Goal: Task Accomplishment & Management: Use online tool/utility

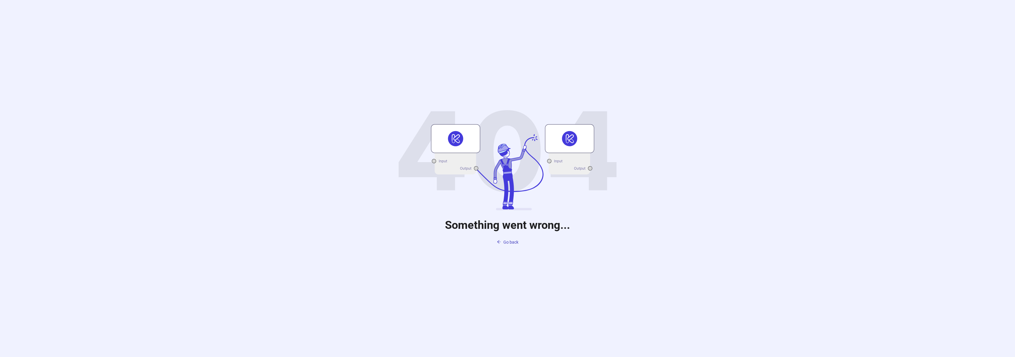
click at [508, 241] on span "Go back" at bounding box center [510, 242] width 15 height 5
click at [508, 240] on div "Something went wrong... Go back" at bounding box center [507, 178] width 1015 height 357
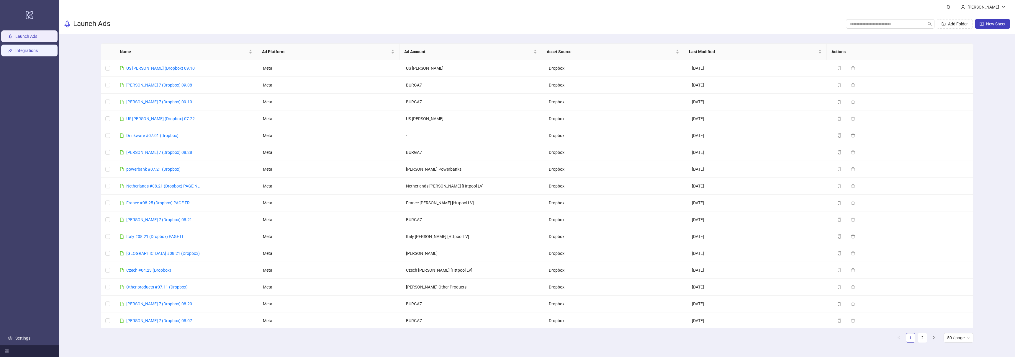
click at [30, 48] on link "Integrations" at bounding box center [26, 50] width 22 height 5
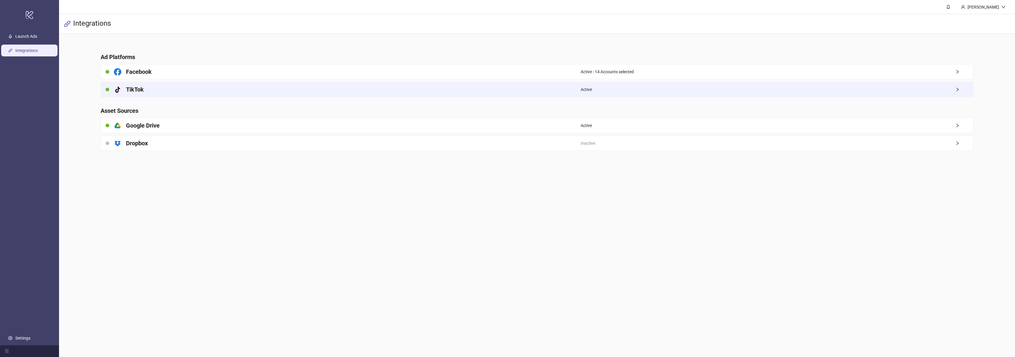
click at [679, 90] on div "Active" at bounding box center [777, 89] width 393 height 15
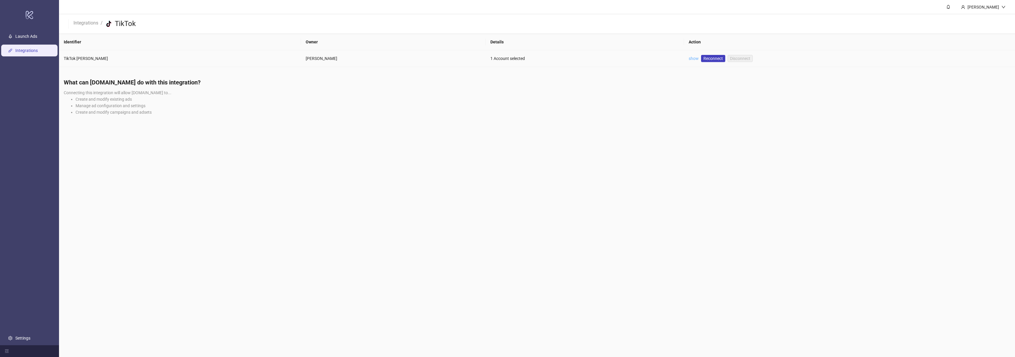
click at [688, 59] on link "show" at bounding box center [693, 58] width 10 height 5
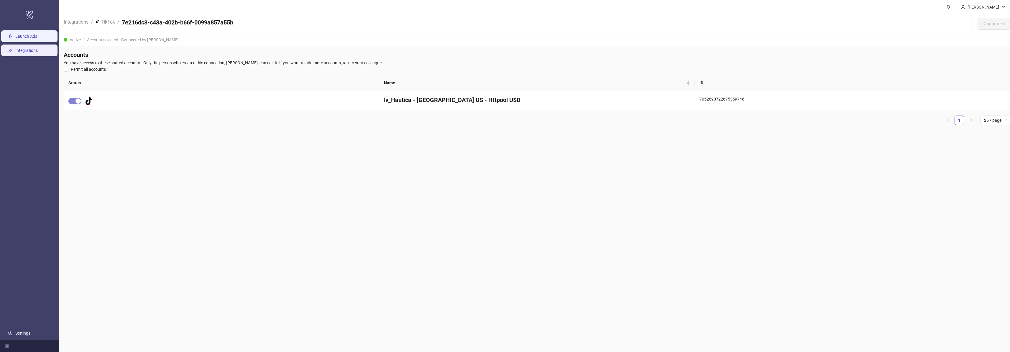
click at [25, 35] on link "Launch Ads" at bounding box center [26, 36] width 22 height 5
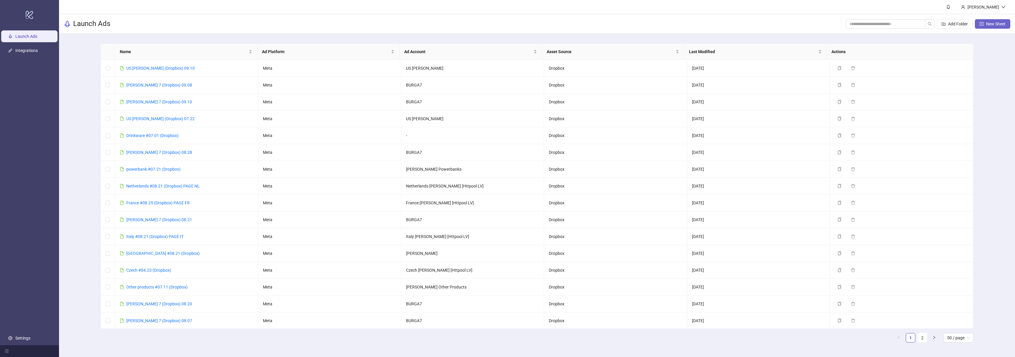
click at [984, 24] on button "New Sheet" at bounding box center [992, 23] width 35 height 9
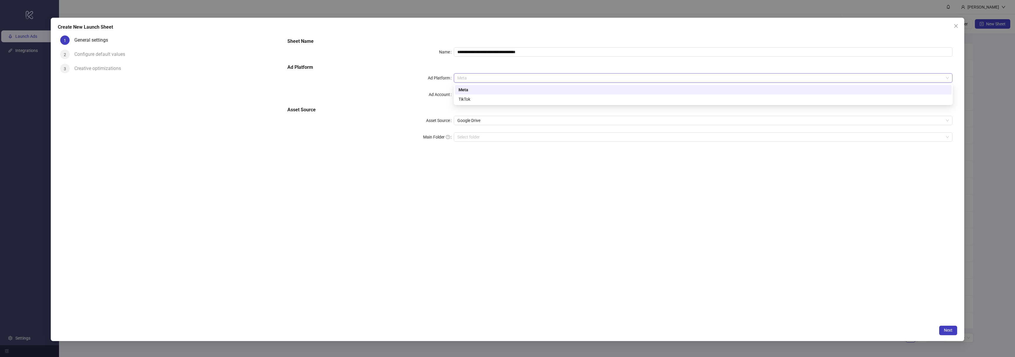
click at [488, 80] on span "Meta" at bounding box center [703, 77] width 492 height 9
click at [485, 95] on div "TikTok" at bounding box center [703, 98] width 496 height 9
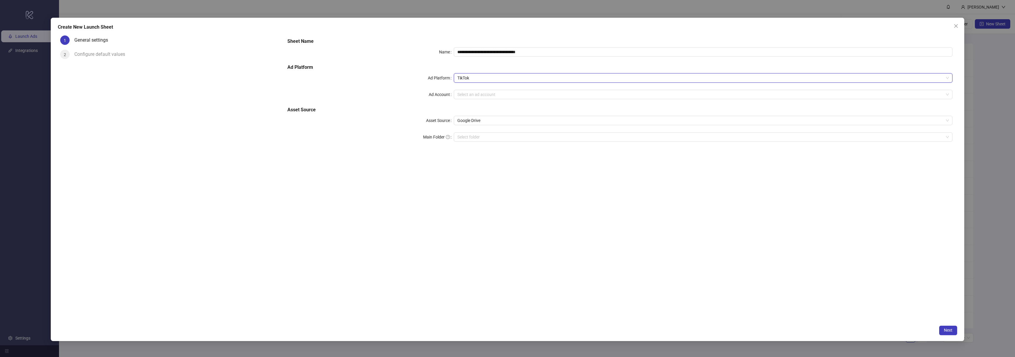
click at [523, 186] on div "**********" at bounding box center [620, 177] width 674 height 288
click at [473, 96] on input "Ad Account" at bounding box center [700, 94] width 486 height 9
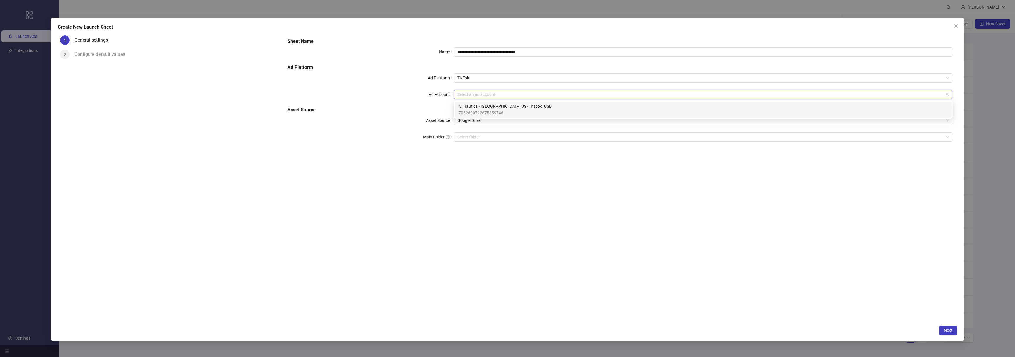
click at [487, 110] on span "7052690722675359746" at bounding box center [504, 112] width 93 height 6
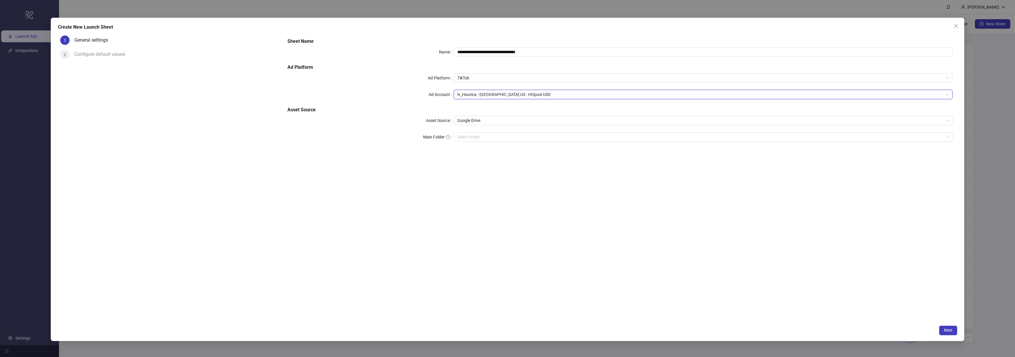
click at [553, 198] on div "**********" at bounding box center [620, 177] width 674 height 288
click at [482, 121] on span "Google Drive" at bounding box center [703, 120] width 492 height 9
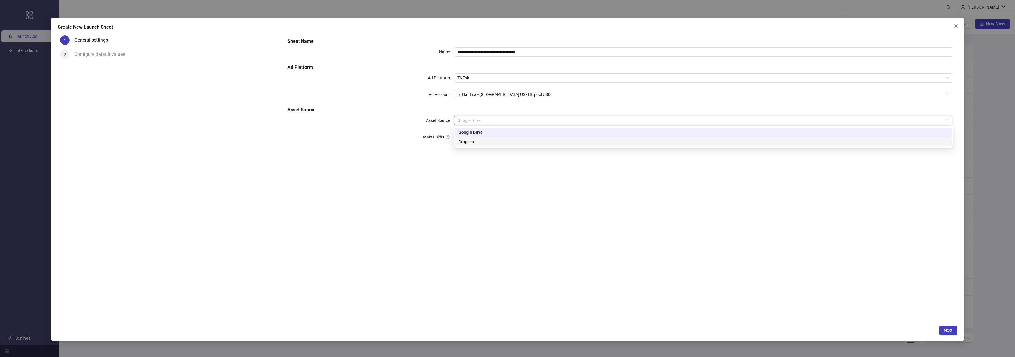
click at [481, 141] on div "Dropbox" at bounding box center [702, 141] width 489 height 6
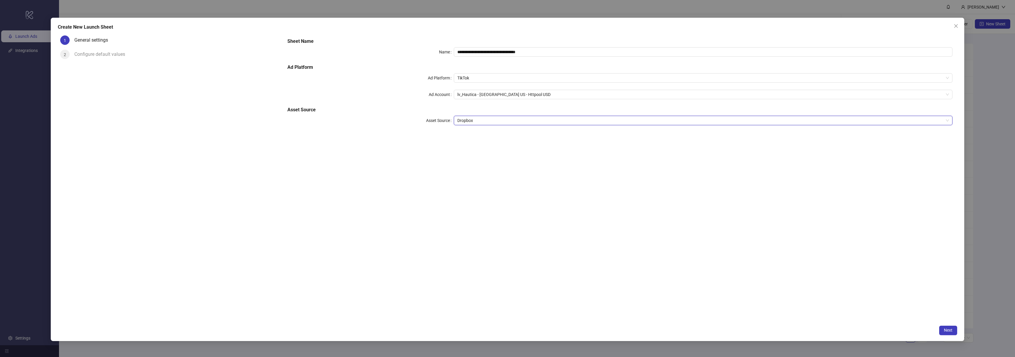
drag, startPoint x: 506, startPoint y: 177, endPoint x: 502, endPoint y: 163, distance: 14.6
click at [506, 177] on div "**********" at bounding box center [620, 177] width 674 height 288
click at [492, 50] on input "**********" at bounding box center [703, 51] width 499 height 9
drag, startPoint x: 550, startPoint y: 52, endPoint x: 448, endPoint y: 46, distance: 102.8
click at [448, 46] on div "**********" at bounding box center [620, 84] width 670 height 99
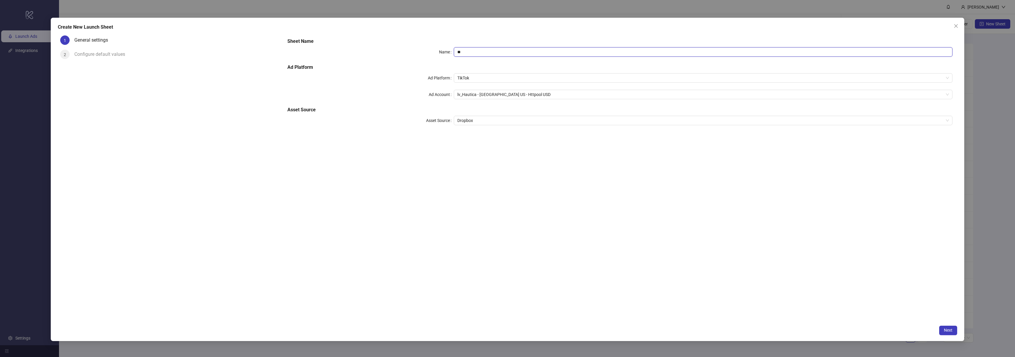
type input "*"
type input "*********"
click at [541, 268] on div "Sheet Name Name ********* Ad Platform Ad Platform TikTok Ad Account lv_Hautica …" at bounding box center [620, 177] width 674 height 288
click at [942, 330] on button "Next" at bounding box center [948, 329] width 18 height 9
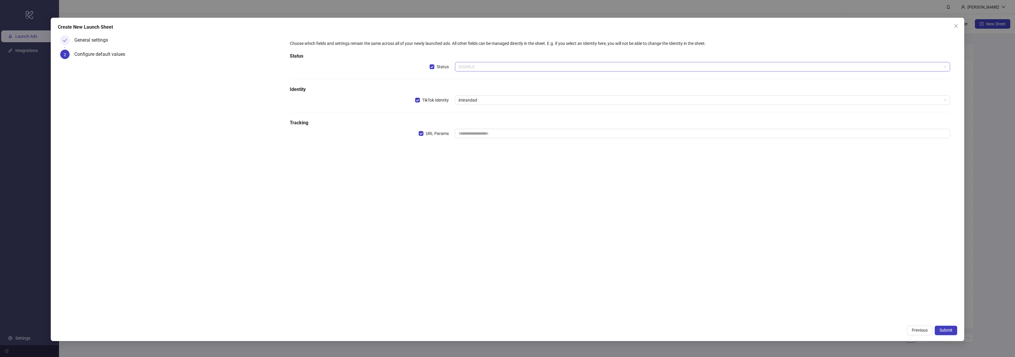
click at [506, 66] on span "DISABLE" at bounding box center [702, 66] width 488 height 9
drag, startPoint x: 494, startPoint y: 108, endPoint x: 492, endPoint y: 103, distance: 5.2
click at [494, 108] on div "Choose which fields and settings remain the same across all of your newly launc…" at bounding box center [619, 92] width 665 height 109
click at [492, 101] on span "imirandad" at bounding box center [702, 100] width 488 height 9
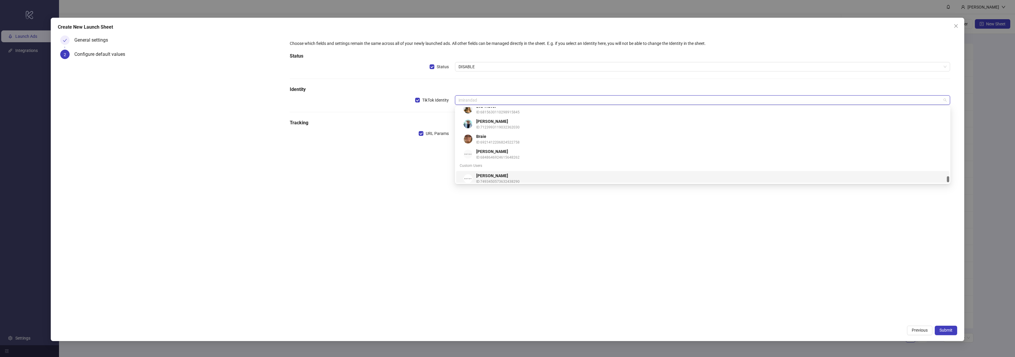
scroll to position [4527, 0]
click at [536, 176] on span "ID: 49a8adcf-1e96-55c5-8b0b-32482d13b24f" at bounding box center [710, 179] width 469 height 6
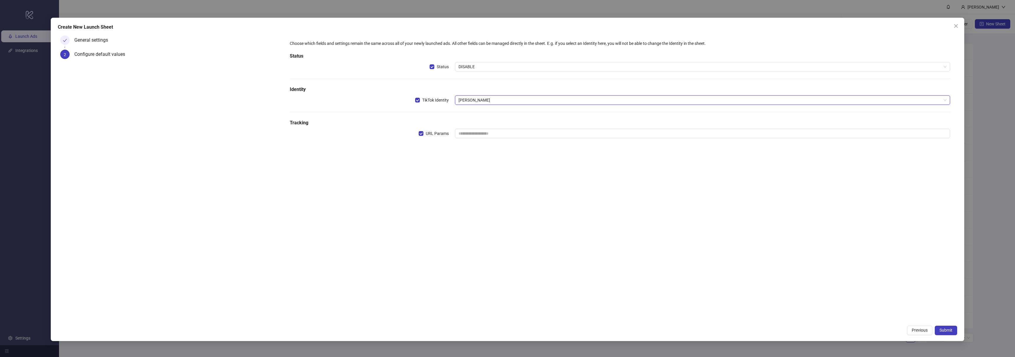
click at [539, 200] on div "Choose which fields and settings remain the same across all of your newly launc…" at bounding box center [620, 177] width 674 height 288
click at [483, 135] on input "text" at bounding box center [702, 133] width 495 height 9
click at [492, 132] on input "text" at bounding box center [702, 133] width 495 height 9
click at [491, 132] on input "text" at bounding box center [702, 133] width 495 height 9
click at [475, 150] on div "Choose which fields and settings remain the same across all of your newly launc…" at bounding box center [620, 92] width 670 height 114
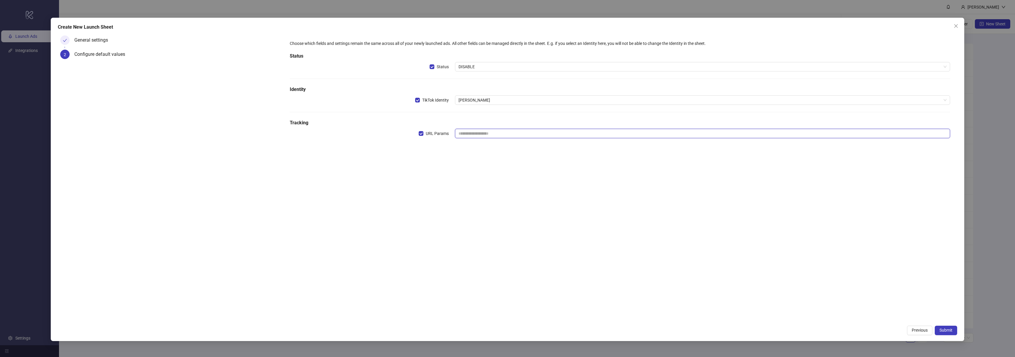
click at [486, 135] on input "text" at bounding box center [702, 133] width 495 height 9
click at [943, 326] on button "Submit" at bounding box center [946, 329] width 22 height 9
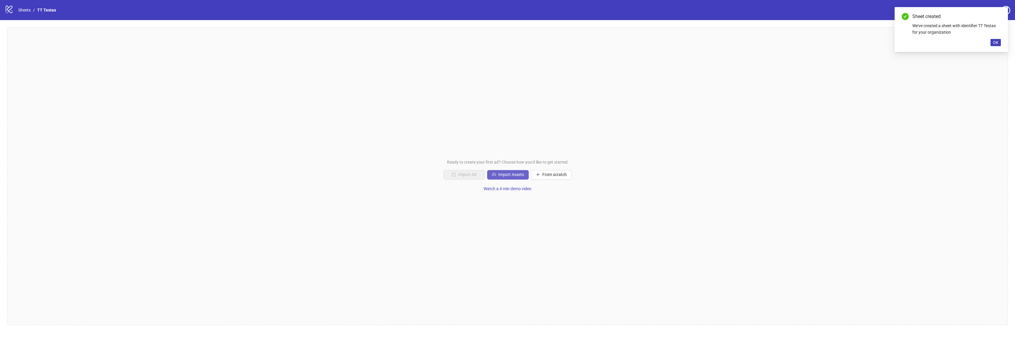
click at [503, 174] on span "Import Assets" at bounding box center [511, 174] width 26 height 5
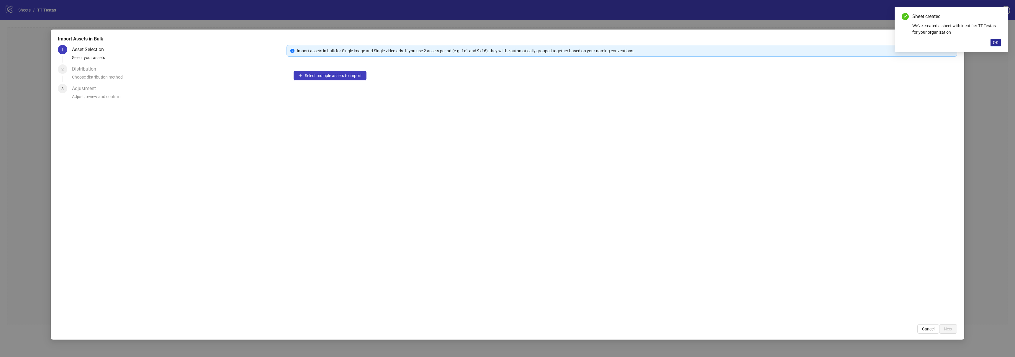
click at [994, 45] on button "OK" at bounding box center [995, 42] width 10 height 7
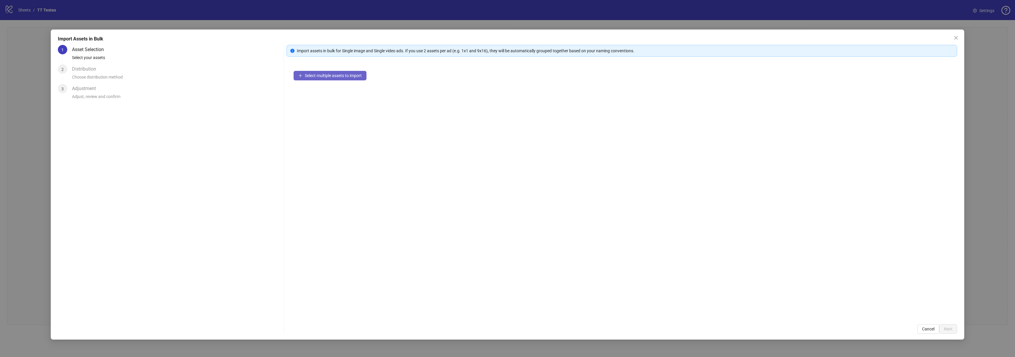
click at [350, 73] on span "Select multiple assets to import" at bounding box center [333, 75] width 57 height 5
click at [954, 36] on icon "close" at bounding box center [956, 38] width 4 height 4
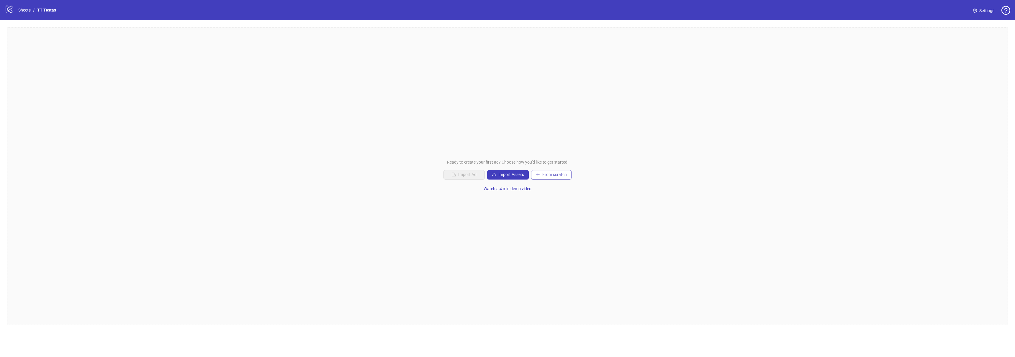
click at [556, 177] on button "From scratch" at bounding box center [551, 174] width 40 height 9
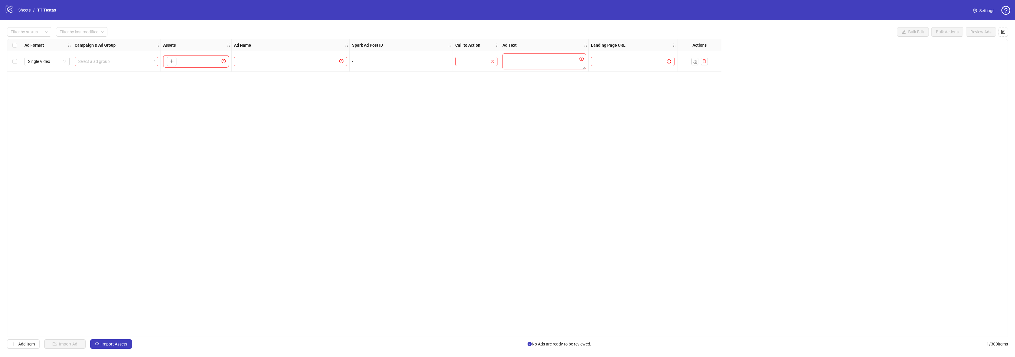
click at [313, 156] on div "Ad Format Campaign & Ad Group Assets Ad Name Spark Ad Post ID Call to Action Ad…" at bounding box center [507, 188] width 1001 height 298
click at [51, 63] on span "Single Video" at bounding box center [47, 61] width 38 height 9
click at [52, 64] on span "Single Video" at bounding box center [47, 61] width 38 height 9
click at [89, 91] on div "Ad Format Campaign & Ad Group Assets Ad Name Spark Ad Post ID Call to Action Ad…" at bounding box center [507, 188] width 1001 height 298
click at [114, 62] on input "search" at bounding box center [113, 61] width 71 height 9
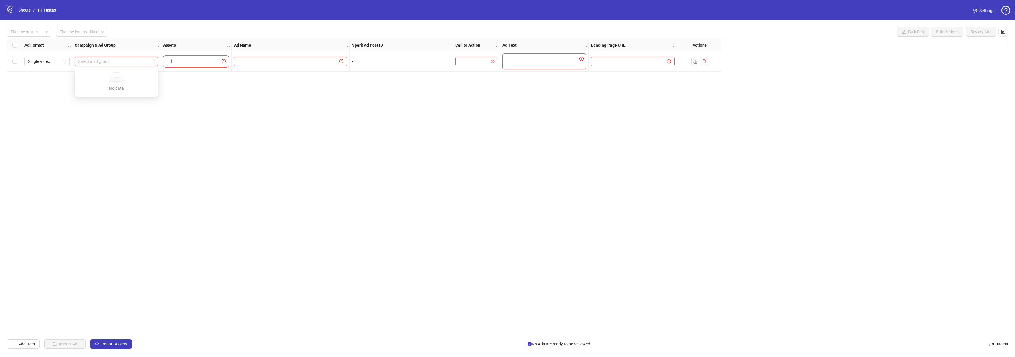
click at [114, 62] on input "search" at bounding box center [113, 61] width 71 height 9
click at [134, 86] on div "No data" at bounding box center [116, 88] width 69 height 6
click at [638, 64] on input "text" at bounding box center [626, 61] width 64 height 6
click at [638, 63] on input "text" at bounding box center [626, 61] width 64 height 6
click at [253, 133] on div "Ad Format Campaign & Ad Group Assets Ad Name Spark Ad Post ID Call to Action Ad…" at bounding box center [507, 188] width 1001 height 298
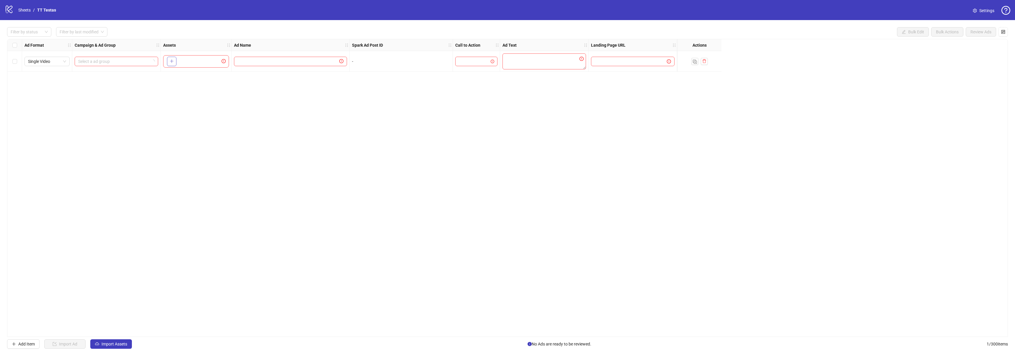
click at [171, 64] on button "button" at bounding box center [171, 61] width 9 height 9
click at [137, 60] on input "search" at bounding box center [113, 61] width 71 height 9
click at [480, 62] on input "search" at bounding box center [474, 61] width 30 height 9
click at [554, 100] on div "Ad Format Campaign & Ad Group Assets Ad Name Spark Ad Post ID Call to Action Ad…" at bounding box center [507, 188] width 1001 height 298
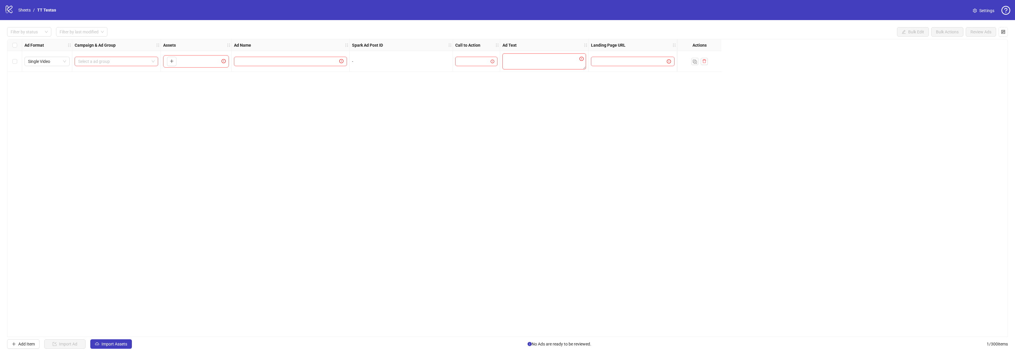
click at [541, 63] on textarea at bounding box center [543, 61] width 83 height 16
drag, startPoint x: 654, startPoint y: 60, endPoint x: 660, endPoint y: 60, distance: 5.9
click at [654, 60] on input "text" at bounding box center [626, 61] width 64 height 6
click at [744, 62] on div "Ad Format Campaign & Ad Group Assets Ad Name Spark Ad Post ID Call to Action Ad…" at bounding box center [507, 188] width 1001 height 298
drag, startPoint x: 224, startPoint y: 59, endPoint x: 211, endPoint y: 59, distance: 12.7
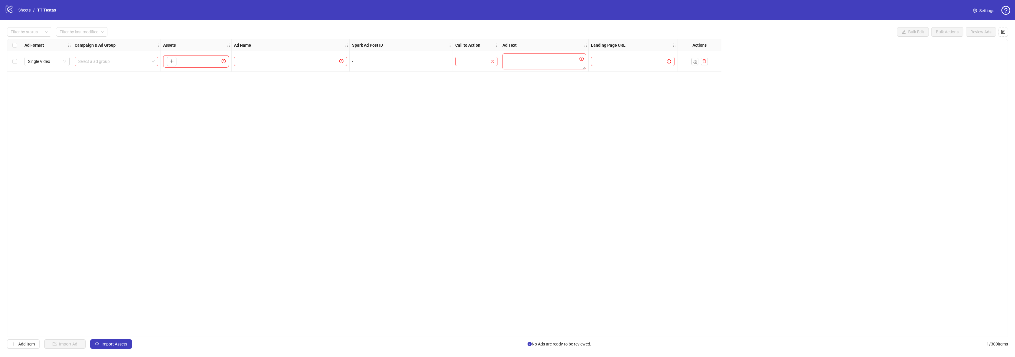
click at [224, 59] on icon "exclamation-circle" at bounding box center [224, 61] width 4 height 4
click at [188, 61] on div "To pick up a draggable item, press the space bar. While dragging, use the arrow…" at bounding box center [196, 61] width 66 height 12
click at [171, 60] on icon "plus" at bounding box center [172, 61] width 4 height 4
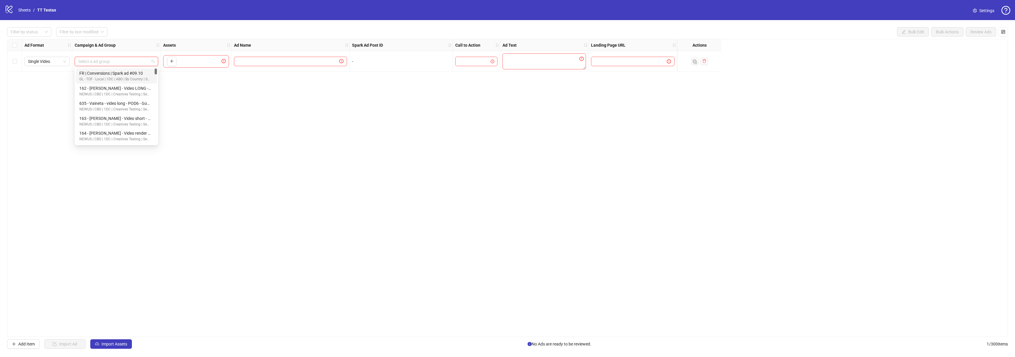
click at [109, 61] on input "search" at bounding box center [113, 61] width 71 height 9
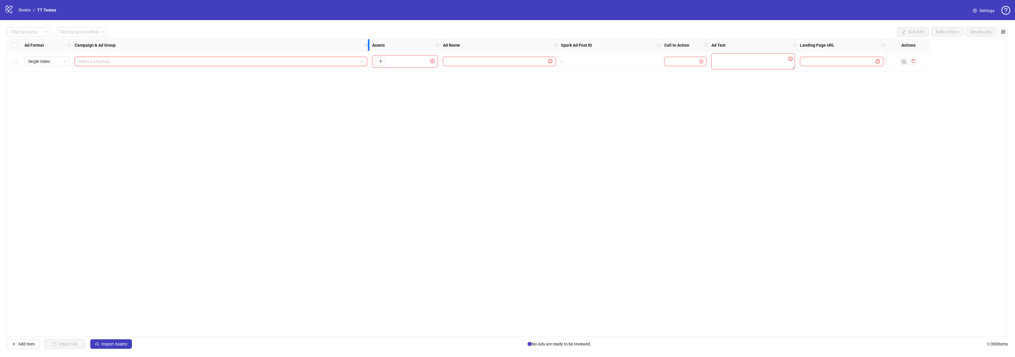
drag, startPoint x: 159, startPoint y: 45, endPoint x: 304, endPoint y: 63, distance: 146.9
click at [368, 60] on div "Ad Format Campaign & Ad Group Assets Ad Name Spark Ad Post ID Call to Action Ad…" at bounding box center [468, 55] width 923 height 32
click at [186, 60] on input "search" at bounding box center [218, 61] width 280 height 9
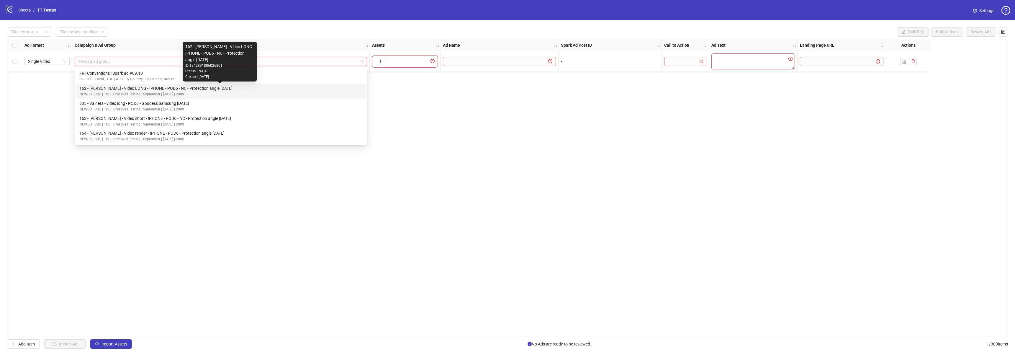
click at [161, 87] on div "162 - [PERSON_NAME] - Video LONG - IPHONE - POD6 - NC - Protection angle [DATE]" at bounding box center [219, 88] width 281 height 6
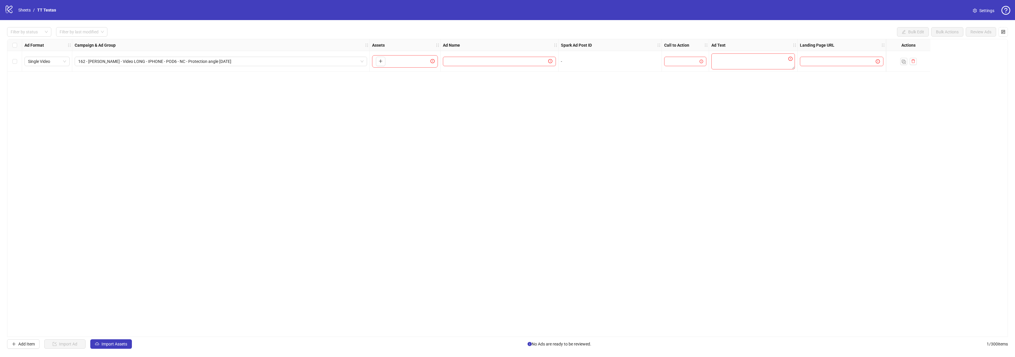
click at [255, 119] on div "Ad Format Campaign & Ad Group Assets Ad Name Spark Ad Post ID Call to Action Ad…" at bounding box center [507, 188] width 1001 height 298
click at [311, 147] on div "Ad Format Campaign & Ad Group Assets Ad Name Spark Ad Post ID Call to Action Ad…" at bounding box center [507, 188] width 1001 height 298
click at [263, 109] on div "Ad Format Campaign & Ad Group Assets Ad Name Spark Ad Post ID Call to Action Ad…" at bounding box center [507, 188] width 1001 height 298
click at [104, 342] on span "Import Assets" at bounding box center [114, 343] width 26 height 5
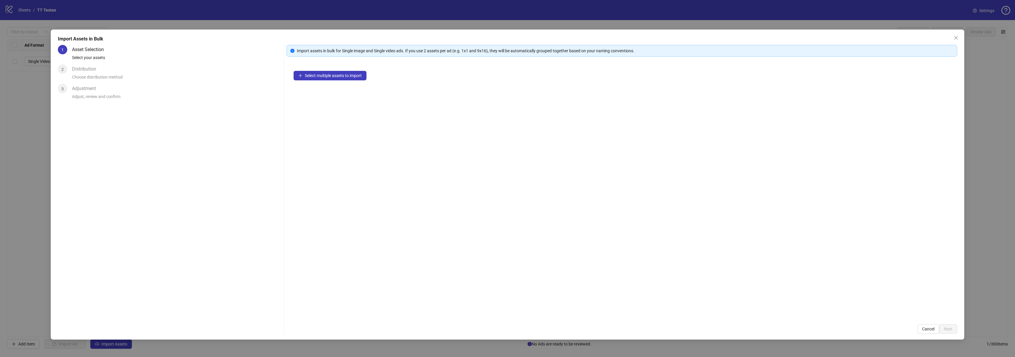
click at [322, 81] on div "Select multiple assets to import" at bounding box center [621, 190] width 671 height 253
click at [326, 77] on span "Select multiple assets to import" at bounding box center [333, 75] width 57 height 5
click at [926, 332] on button "Cancel" at bounding box center [928, 328] width 22 height 9
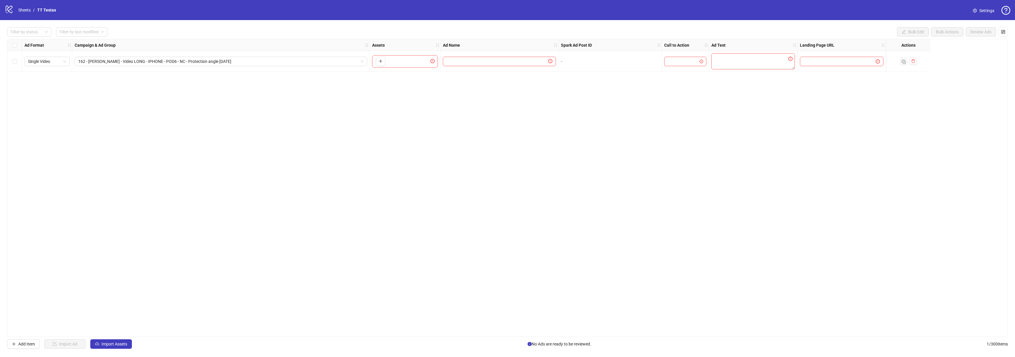
click at [936, 144] on div "Ad Format Campaign & Ad Group Assets Ad Name Spark Ad Post ID Call to Action Ad…" at bounding box center [507, 188] width 1001 height 298
click at [238, 64] on span "162 - [PERSON_NAME] - Video LONG - IPHONE - POD6 - NC - Protection angle [DATE]" at bounding box center [220, 61] width 285 height 9
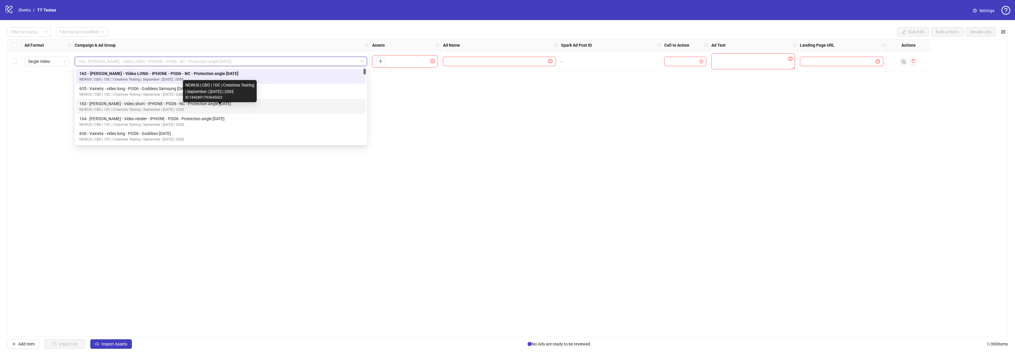
scroll to position [24, 0]
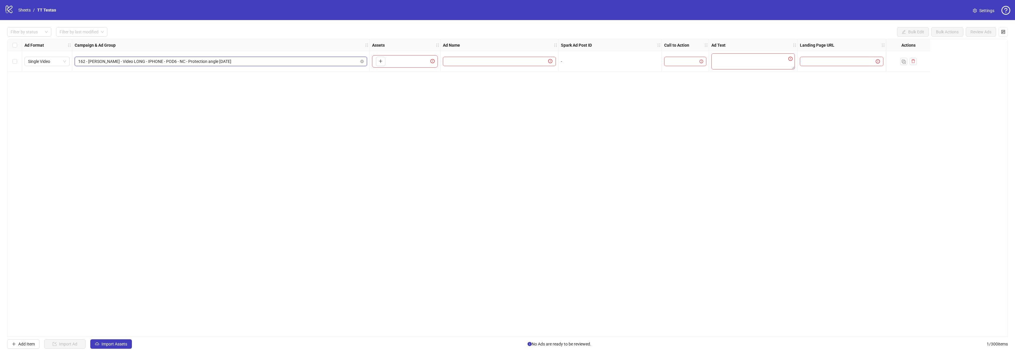
click at [119, 63] on span "162 - [PERSON_NAME] - Video LONG - IPHONE - POD6 - NC - Protection angle [DATE]" at bounding box center [220, 61] width 285 height 9
click at [260, 58] on span "162 - [PERSON_NAME] - Video LONG - IPHONE - POD6 - NC - Protection angle [DATE]" at bounding box center [220, 61] width 285 height 9
drag, startPoint x: 260, startPoint y: 60, endPoint x: 17, endPoint y: 47, distance: 242.5
click at [17, 47] on div "Ad Format Campaign & Ad Group Assets Ad Name Spark Ad Post ID Call to Action Ad…" at bounding box center [468, 55] width 923 height 32
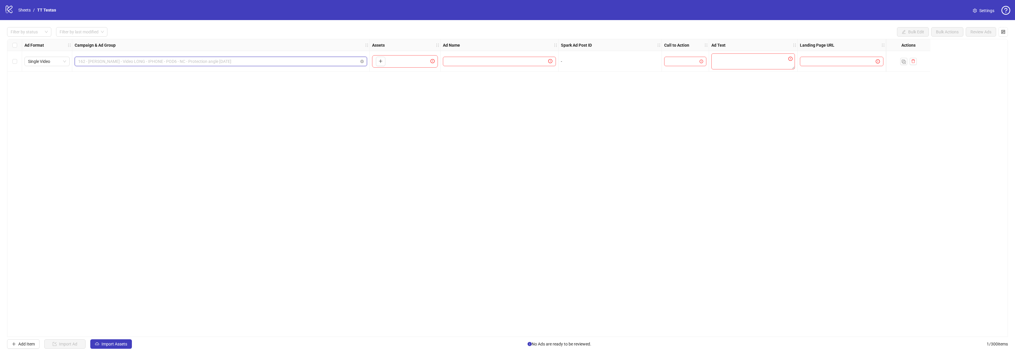
click at [258, 64] on span "162 - [PERSON_NAME] - Video LONG - IPHONE - POD6 - NC - Protection angle [DATE]" at bounding box center [220, 61] width 285 height 9
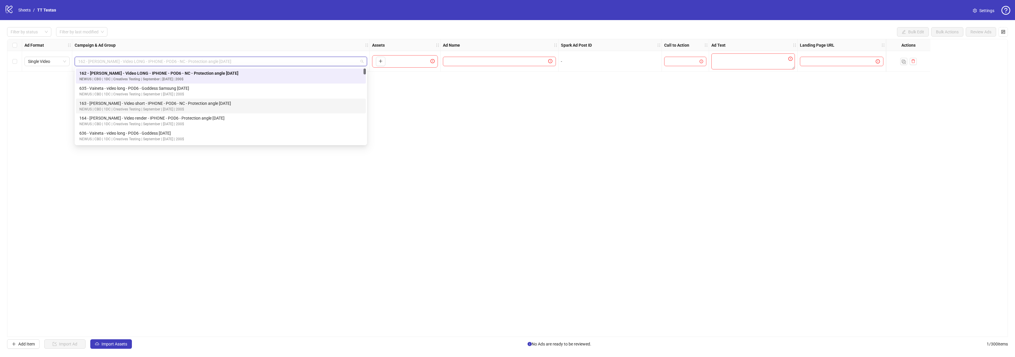
click at [37, 109] on div "Ad Format Campaign & Ad Group Assets Ad Name Spark Ad Post ID Call to Action Ad…" at bounding box center [507, 188] width 1001 height 298
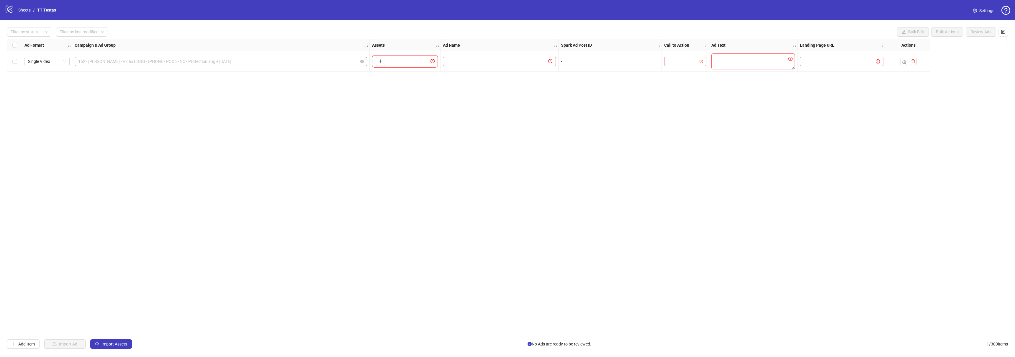
click at [248, 60] on span "162 - [PERSON_NAME] - Video LONG - IPHONE - POD6 - NC - Protection angle [DATE]" at bounding box center [220, 61] width 285 height 9
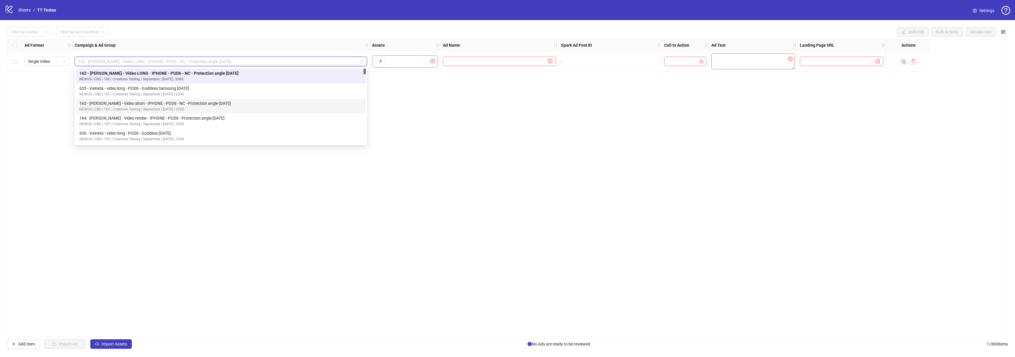
click at [458, 131] on div "Ad Format Campaign & Ad Group Assets Ad Name Spark Ad Post ID Call to Action Ad…" at bounding box center [507, 188] width 1001 height 298
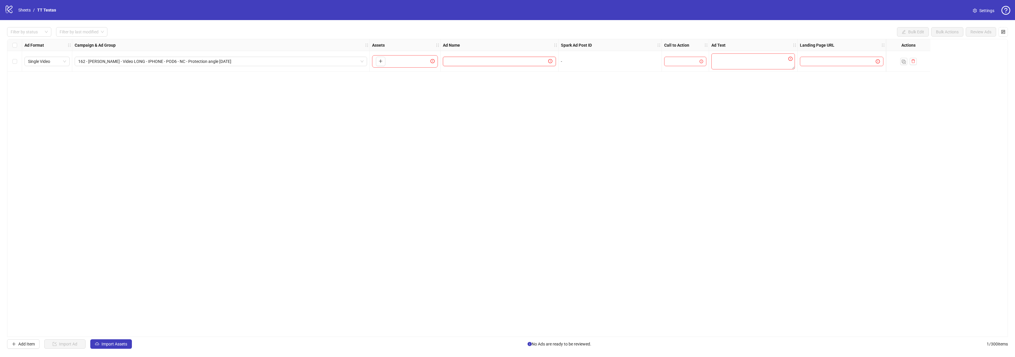
click at [470, 60] on input "text" at bounding box center [496, 61] width 101 height 6
click at [857, 158] on div "Ad Format Campaign & Ad Group Assets Ad Name Spark Ad Post ID Call to Action Ad…" at bounding box center [507, 188] width 1001 height 298
click at [82, 35] on input "search" at bounding box center [79, 31] width 39 height 9
click at [17, 30] on div at bounding box center [26, 32] width 36 height 8
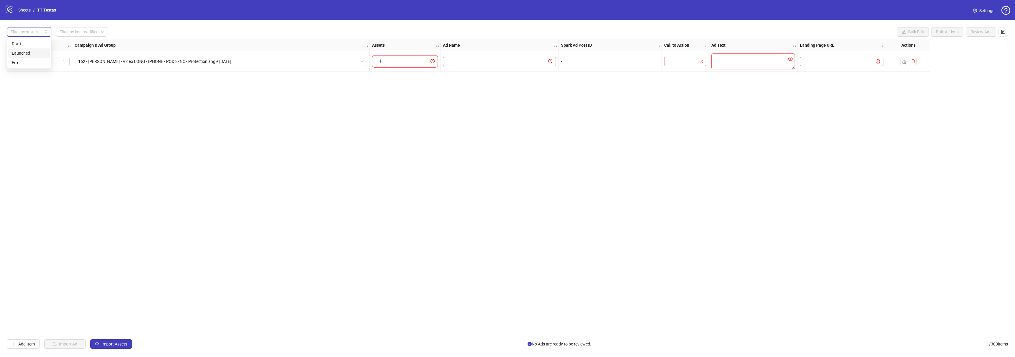
click at [26, 55] on div "Launched" at bounding box center [29, 53] width 35 height 6
click at [122, 110] on div "Ad Format Campaign & Ad Group Assets Ad Name Spark Ad Post ID Call to Action Ad…" at bounding box center [507, 188] width 1001 height 298
click at [105, 342] on span "Import Assets" at bounding box center [114, 343] width 26 height 5
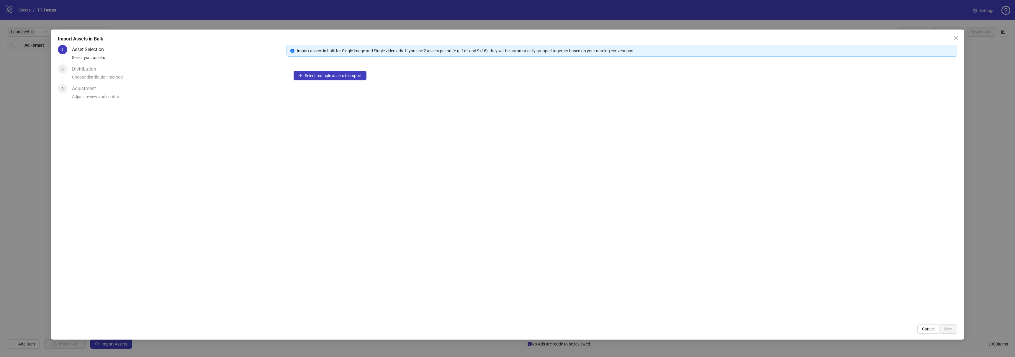
click at [17, 181] on div "Import Assets in Bulk 1 Asset Selection Select your assets 2 Distribution Choos…" at bounding box center [507, 178] width 1015 height 357
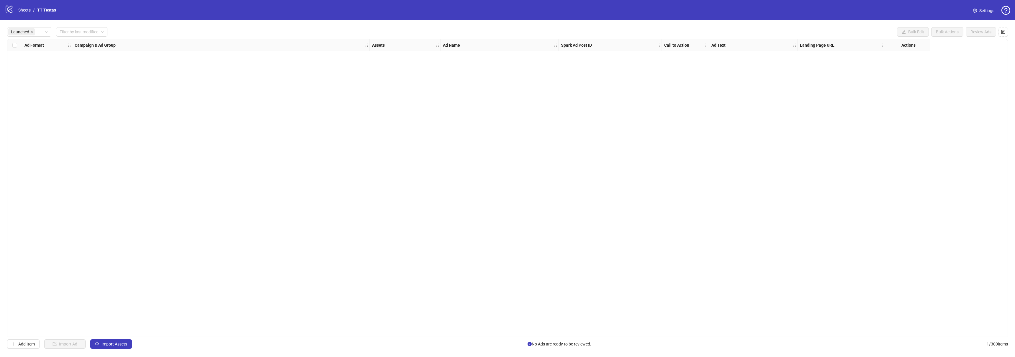
click at [143, 38] on div "Launched Filter by last modified Bulk Edit Bulk Actions Review Ads Ad Format Ca…" at bounding box center [507, 187] width 1015 height 335
click at [26, 33] on span "Launched" at bounding box center [20, 32] width 18 height 6
click at [34, 32] on span "Launched" at bounding box center [21, 31] width 27 height 7
click at [32, 32] on icon "close" at bounding box center [32, 32] width 2 height 2
click at [55, 92] on div "Ad Format Campaign & Ad Group Assets Ad Name Spark Ad Post ID Call to Action Ad…" at bounding box center [507, 188] width 1001 height 298
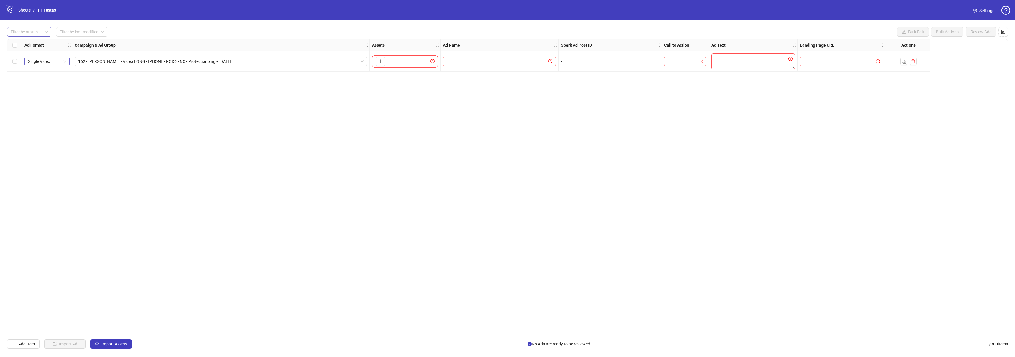
click at [50, 58] on span "Single Video" at bounding box center [47, 61] width 38 height 9
click at [50, 114] on div "Ad Format Campaign & Ad Group Assets Ad Name Spark Ad Post ID Call to Action Ad…" at bounding box center [507, 188] width 1001 height 298
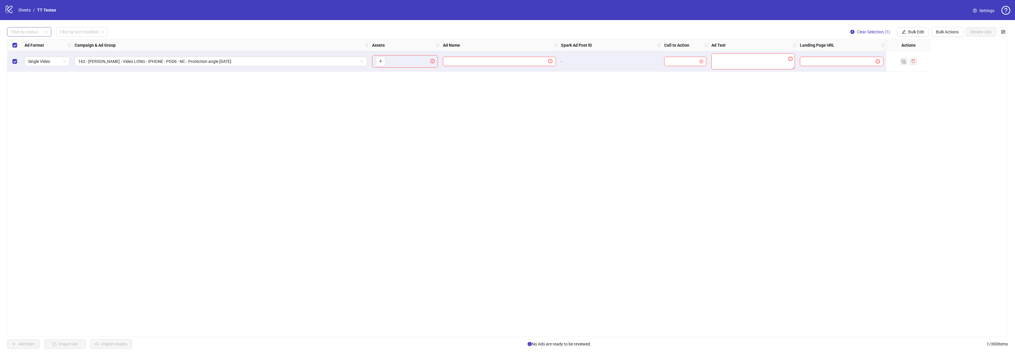
click at [395, 55] on div "To pick up a draggable item, press the space bar. While dragging, use the arrow…" at bounding box center [405, 61] width 71 height 21
click at [381, 61] on icon "plus" at bounding box center [380, 61] width 4 height 4
click at [201, 62] on input "search" at bounding box center [218, 61] width 280 height 9
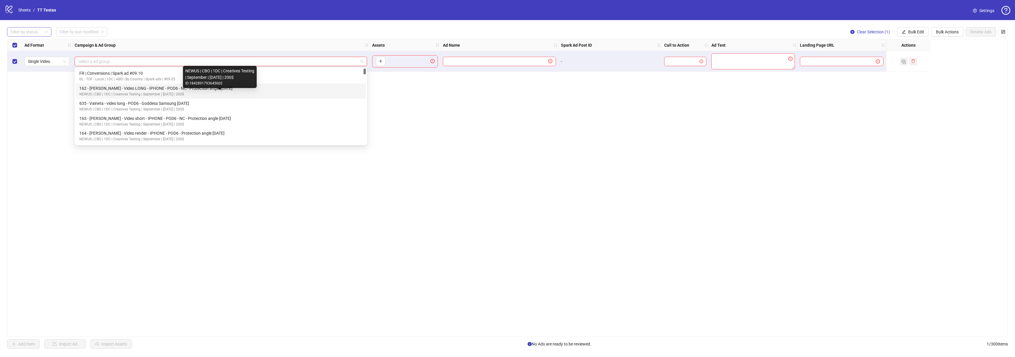
click at [170, 94] on div "NEWUS | CBO | 1DC | Creatives Testing | September | [DATE] | 200$" at bounding box center [219, 94] width 281 height 6
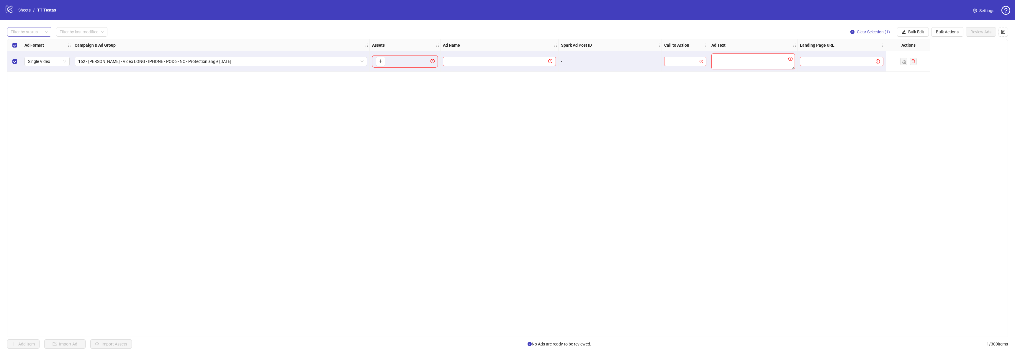
click at [221, 135] on div "Ad Format Campaign & Ad Group Assets Ad Name Spark Ad Post ID Call to Action Ad…" at bounding box center [507, 188] width 1001 height 298
click at [336, 110] on div "Ad Format Campaign & Ad Group Assets Ad Name Spark Ad Post ID Call to Action Ad…" at bounding box center [507, 188] width 1001 height 298
click at [365, 47] on icon "holder" at bounding box center [367, 45] width 4 height 4
click at [487, 210] on div "Ad Format Campaign & Ad Group Assets Ad Name Spark Ad Post ID Call to Action Ad…" at bounding box center [507, 188] width 1001 height 298
drag, startPoint x: 788, startPoint y: 116, endPoint x: 794, endPoint y: 111, distance: 7.6
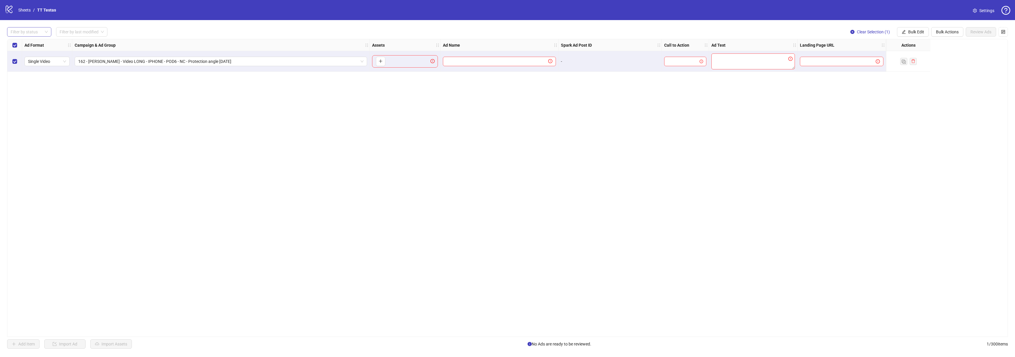
click at [789, 116] on div "Ad Format Campaign & Ad Group Assets Ad Name Spark Ad Post ID Call to Action Ad…" at bounding box center [507, 188] width 1001 height 298
drag, startPoint x: 953, startPoint y: 94, endPoint x: 951, endPoint y: 78, distance: 16.6
click at [952, 95] on div "Ad Format Campaign & Ad Group Assets Ad Name Spark Ad Post ID Call to Action Ad…" at bounding box center [507, 188] width 1001 height 298
click at [943, 37] on div "Filter by status Filter by last modified Clear Selection (1) Bulk Edit Bulk Act…" at bounding box center [507, 187] width 1015 height 335
click at [939, 32] on span "Bulk Actions" at bounding box center [947, 31] width 23 height 5
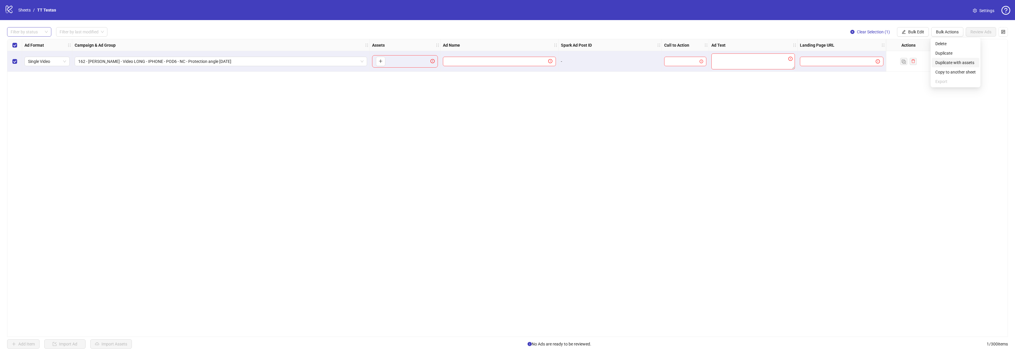
click at [947, 61] on span "Duplicate with assets" at bounding box center [955, 62] width 40 height 6
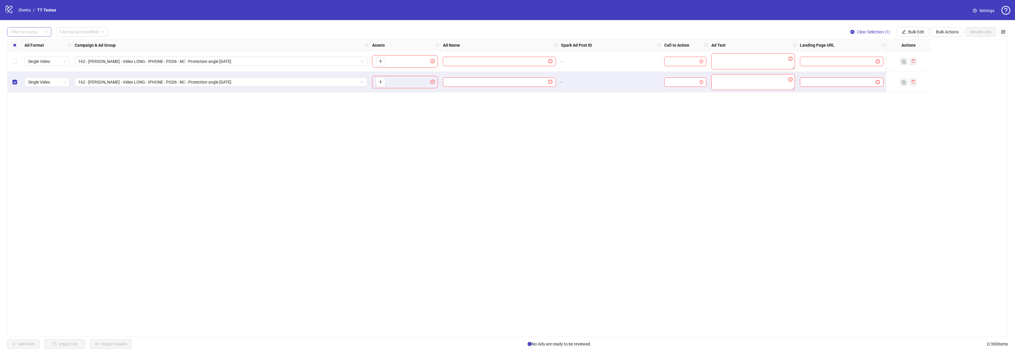
click at [346, 157] on div "Ad Format Campaign & Ad Group Assets Ad Name Spark Ad Post ID Call to Action Ad…" at bounding box center [507, 188] width 1001 height 298
click at [257, 82] on span "162 - [PERSON_NAME] - Video LONG - IPHONE - POD6 - NC - Protection angle [DATE]" at bounding box center [220, 82] width 285 height 9
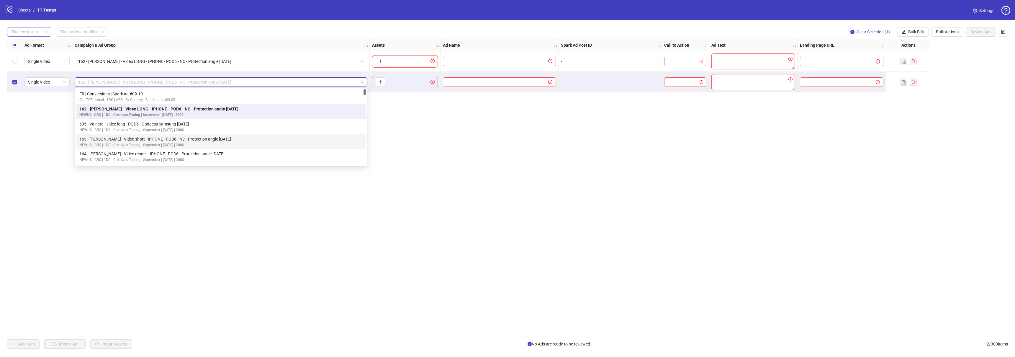
click at [536, 209] on div "Ad Format Campaign & Ad Group Assets Ad Name Spark Ad Post ID Call to Action Ad…" at bounding box center [507, 188] width 1001 height 298
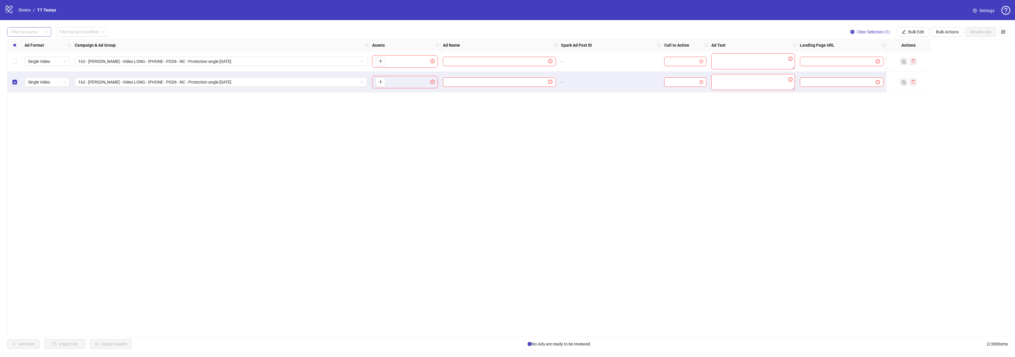
drag, startPoint x: 525, startPoint y: 204, endPoint x: 481, endPoint y: 154, distance: 67.1
click at [525, 204] on div "Ad Format Campaign & Ad Group Assets Ad Name Spark Ad Post ID Call to Action Ad…" at bounding box center [507, 188] width 1001 height 298
click at [387, 59] on div "To pick up a draggable item, press the space bar. While dragging, use the arrow…" at bounding box center [405, 61] width 66 height 12
click at [381, 59] on icon "plus" at bounding box center [380, 61] width 4 height 4
drag, startPoint x: 482, startPoint y: 52, endPoint x: 480, endPoint y: 56, distance: 4.8
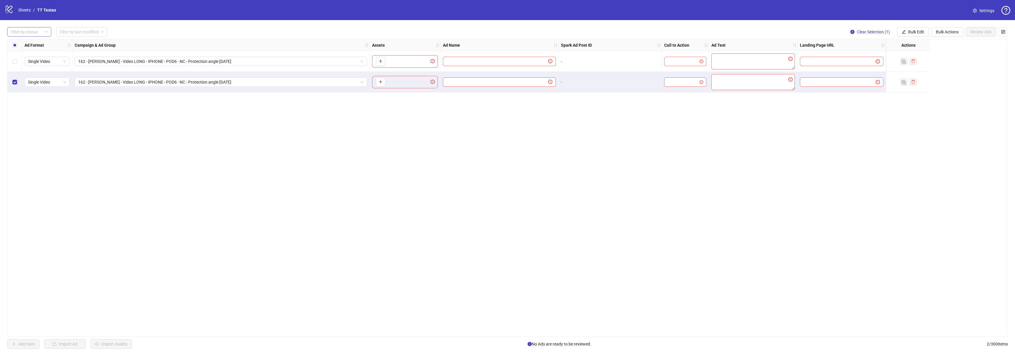
click at [481, 53] on div at bounding box center [499, 61] width 118 height 21
click at [476, 59] on input "text" at bounding box center [496, 61] width 101 height 6
click at [476, 60] on input "text" at bounding box center [496, 61] width 101 height 6
click at [525, 85] on input "text" at bounding box center [496, 82] width 101 height 6
click at [526, 89] on div at bounding box center [499, 82] width 118 height 21
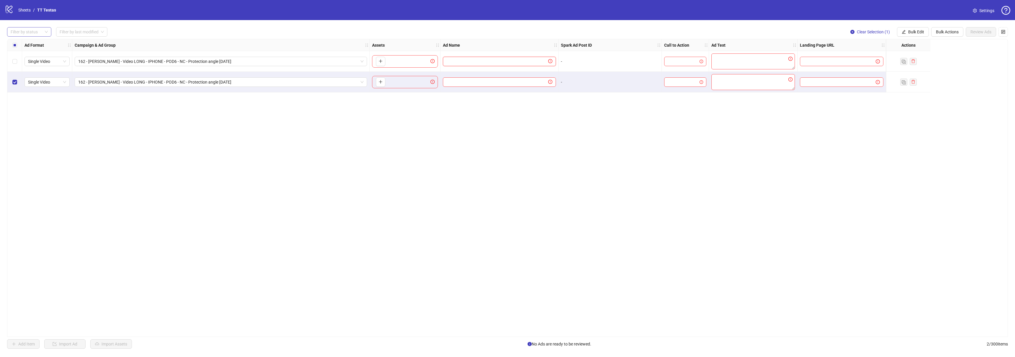
click at [532, 61] on input "text" at bounding box center [496, 61] width 101 height 6
click at [686, 59] on input "search" at bounding box center [683, 61] width 30 height 9
click at [752, 63] on textarea at bounding box center [752, 61] width 83 height 16
click at [770, 92] on div at bounding box center [753, 82] width 88 height 21
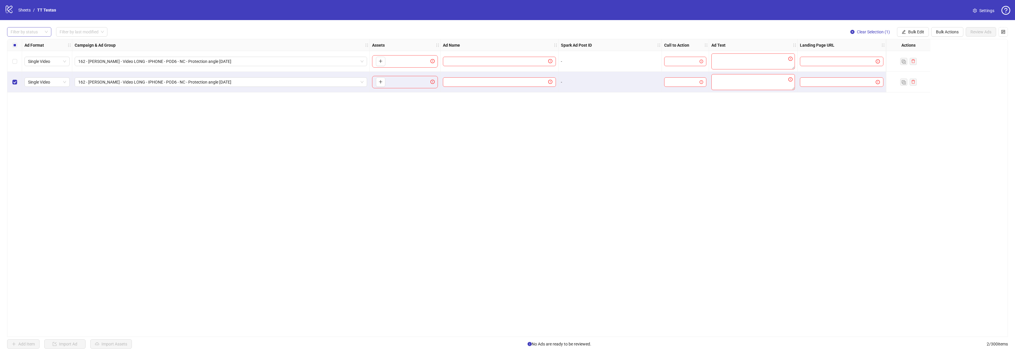
click at [829, 75] on div at bounding box center [841, 82] width 88 height 21
click at [924, 107] on div "Ad Format Campaign & Ad Group Assets Ad Name Spark Ad Post ID Call to Action Ad…" at bounding box center [507, 188] width 1001 height 298
click at [917, 86] on div at bounding box center [908, 82] width 44 height 21
click at [393, 143] on div "Ad Format Campaign & Ad Group Assets Ad Name Spark Ad Post ID Call to Action Ad…" at bounding box center [507, 188] width 1001 height 298
